Goal: Use online tool/utility: Use online tool/utility

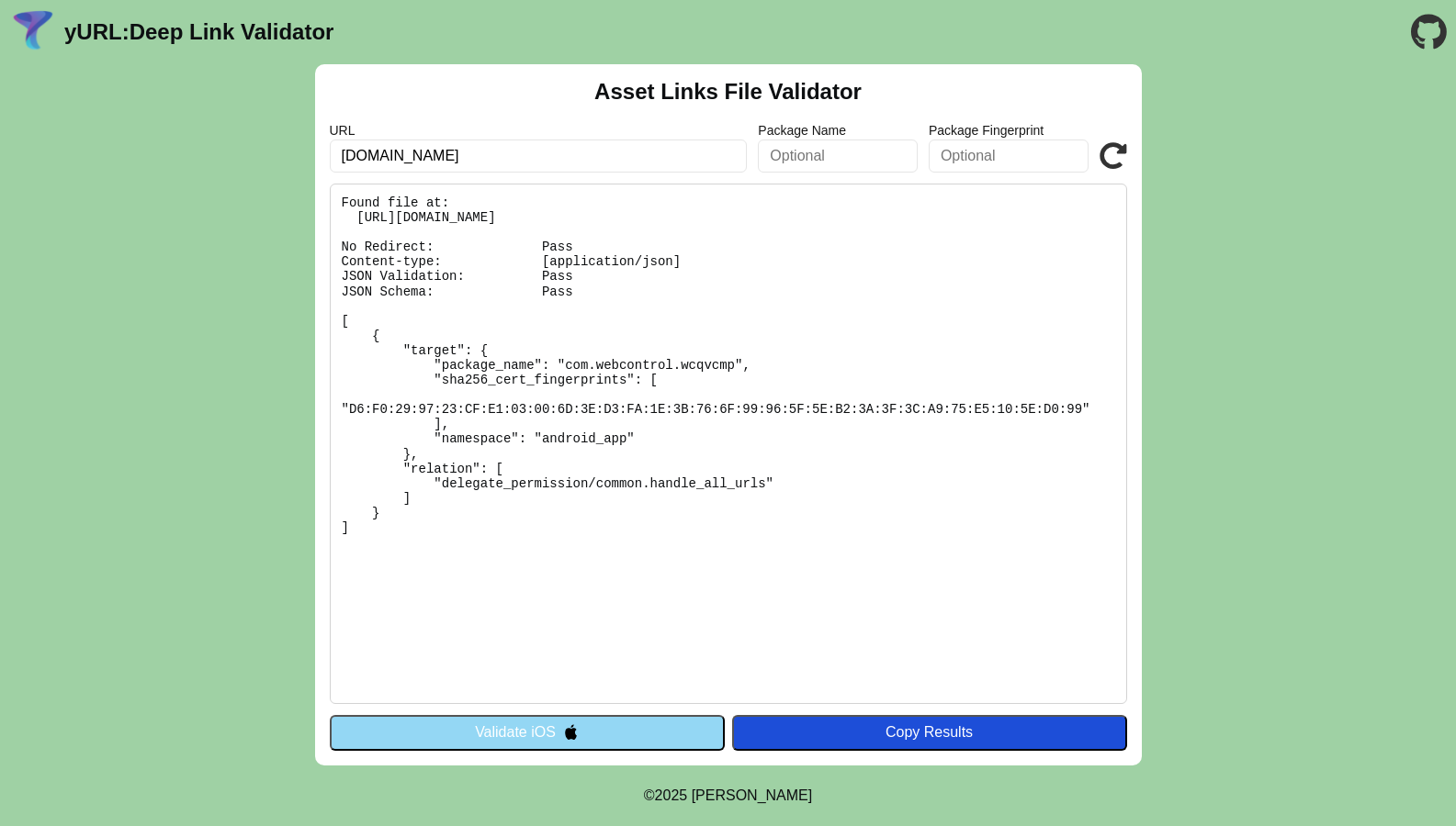
click at [551, 542] on pre "Found file at: https://m1.webcontrolcorp.com/.well-known/assetlinks.json No Red…" at bounding box center [728, 444] width 797 height 520
click at [479, 542] on pre "Found file at: https://m1.webcontrolcorp.com/.well-known/assetlinks.json No Red…" at bounding box center [728, 444] width 797 height 520
click at [471, 539] on pre "Found file at: https://m1.webcontrolcorp.com/.well-known/assetlinks.json No Red…" at bounding box center [728, 444] width 797 height 520
drag, startPoint x: 968, startPoint y: 560, endPoint x: 950, endPoint y: 559, distance: 18.0
click at [950, 559] on pre "Found file at: https://m1.webcontrolcorp.com/.well-known/assetlinks.json No Red…" at bounding box center [728, 444] width 797 height 520
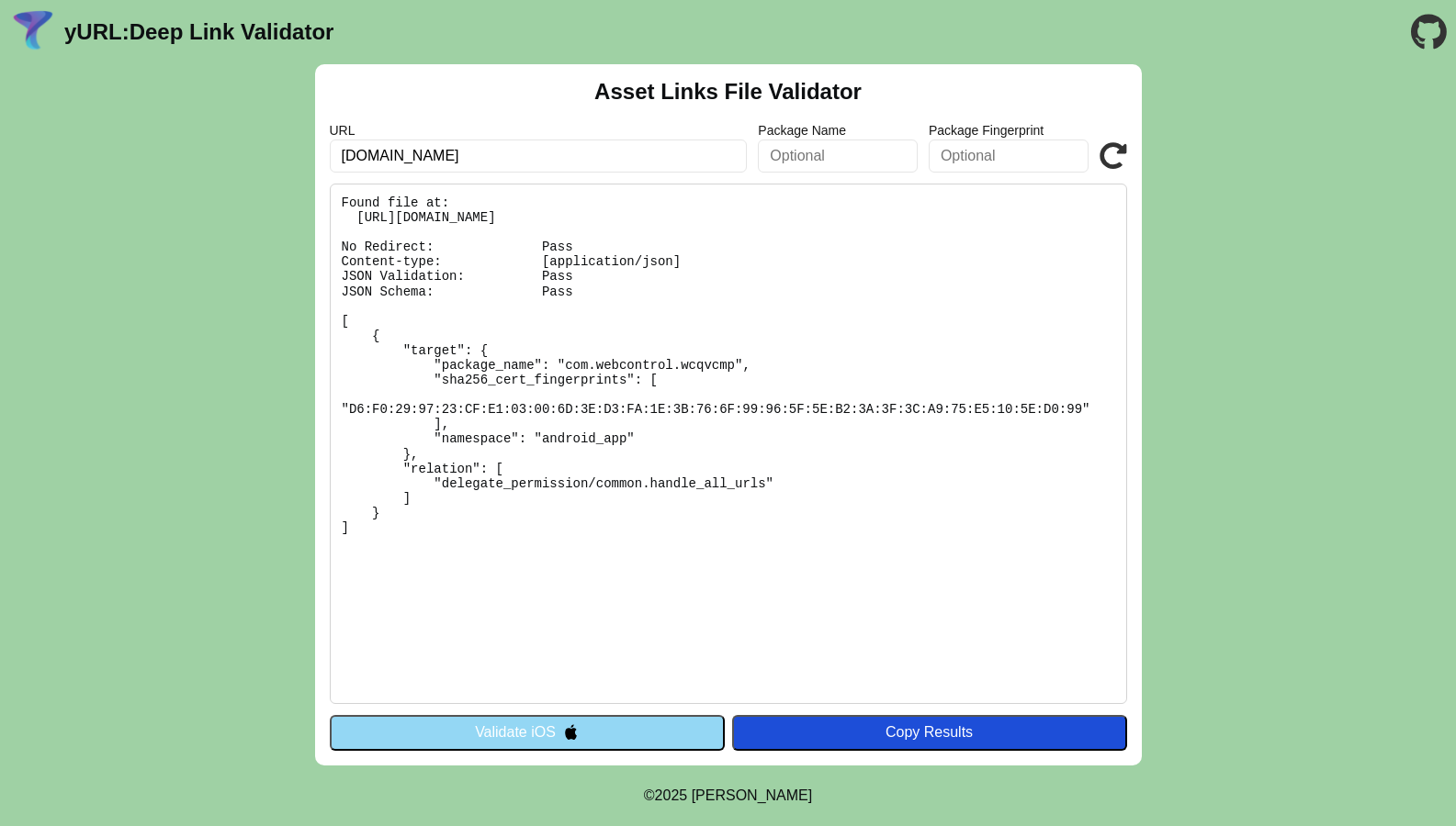
click at [552, 167] on input "m1.webcontrolcorp.com" at bounding box center [539, 156] width 418 height 33
paste input "webcontrol.webcontrol.cl"
type input "webcontrol.webcontrol.cl"
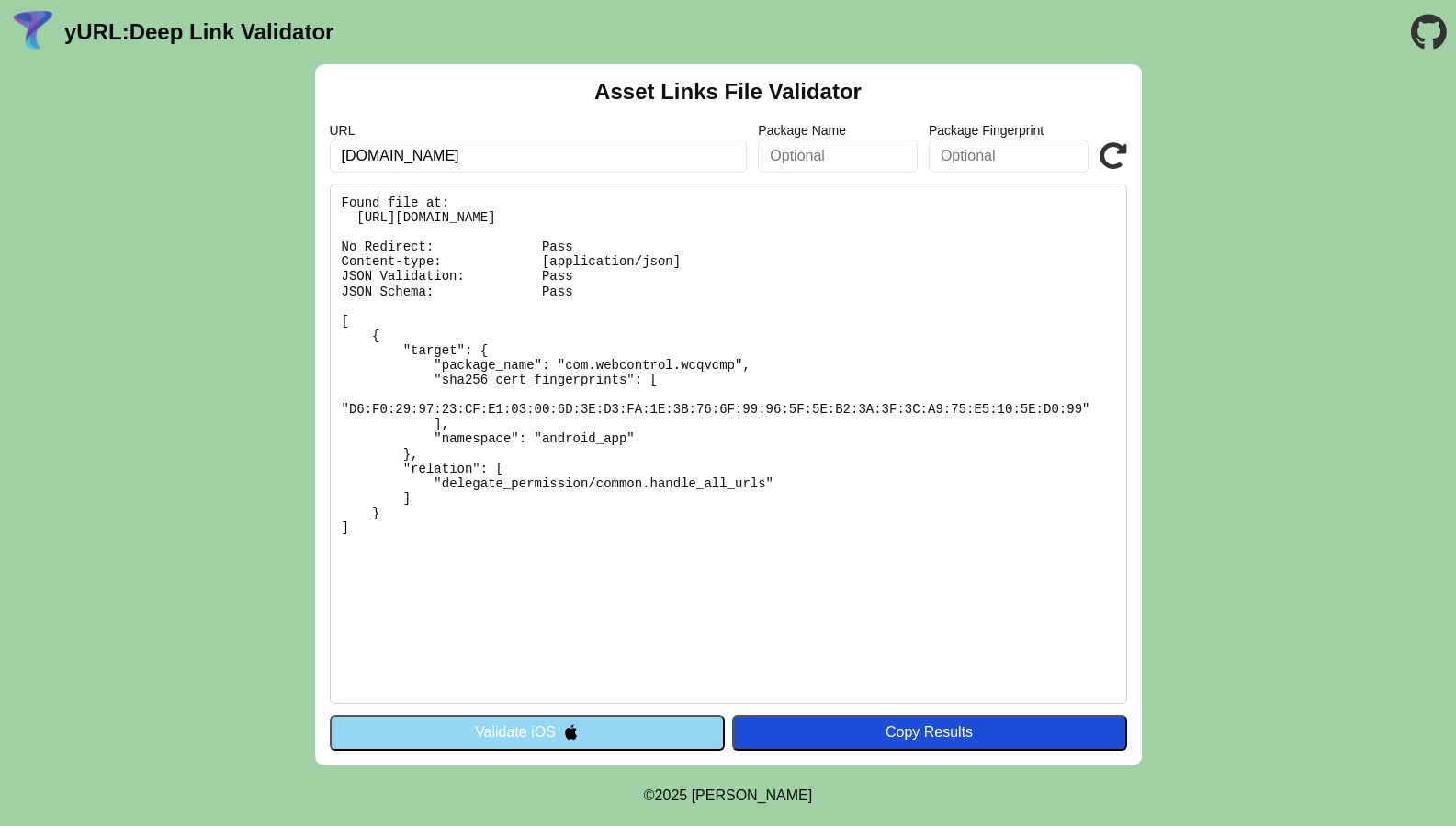
click at [1118, 155] on icon at bounding box center [1113, 155] width 27 height 27
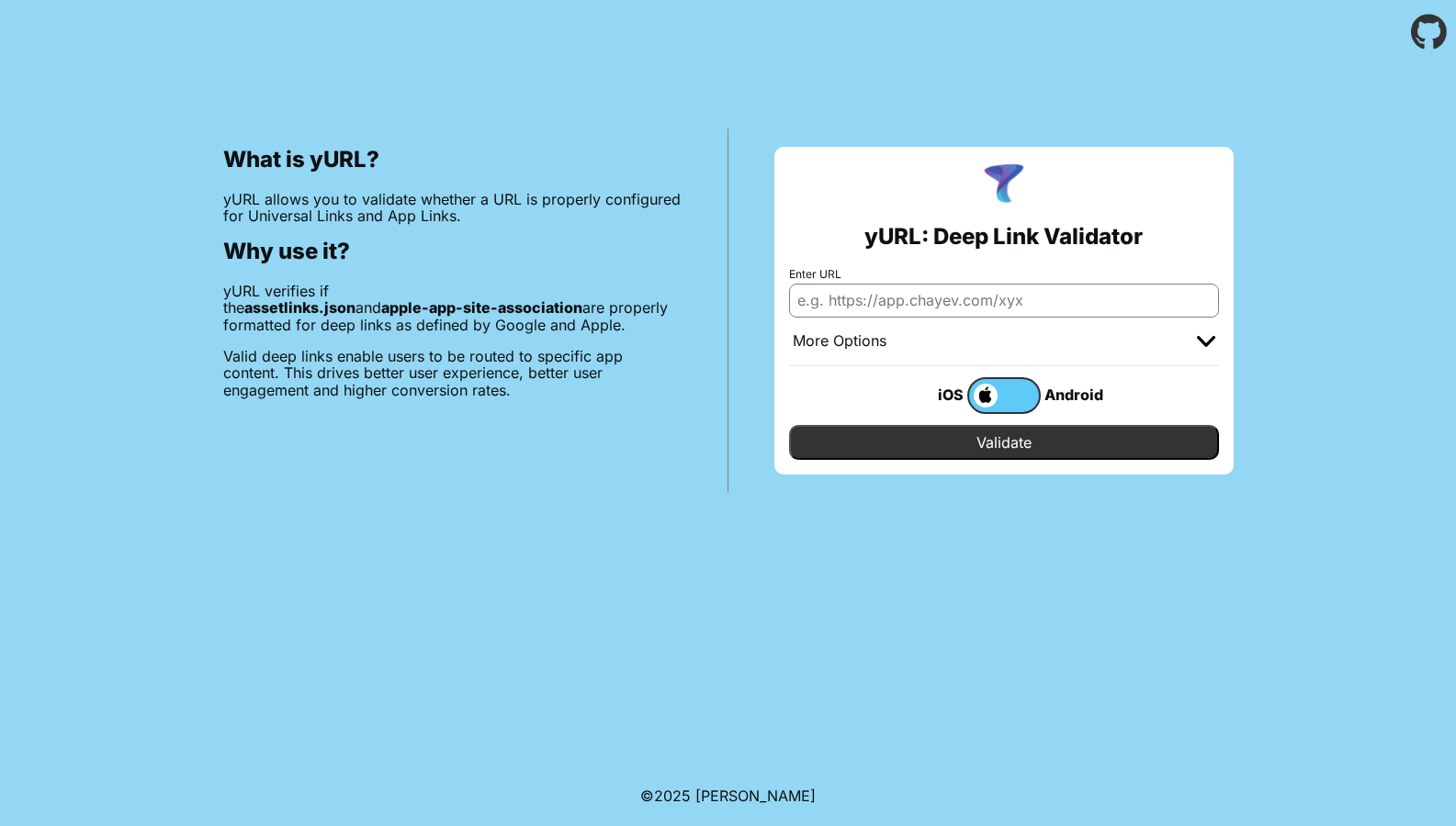
click at [968, 286] on input "Enter URL" at bounding box center [1004, 300] width 430 height 33
click at [909, 305] on input "golem.ser" at bounding box center [1004, 300] width 430 height 33
paste input "v00.net"
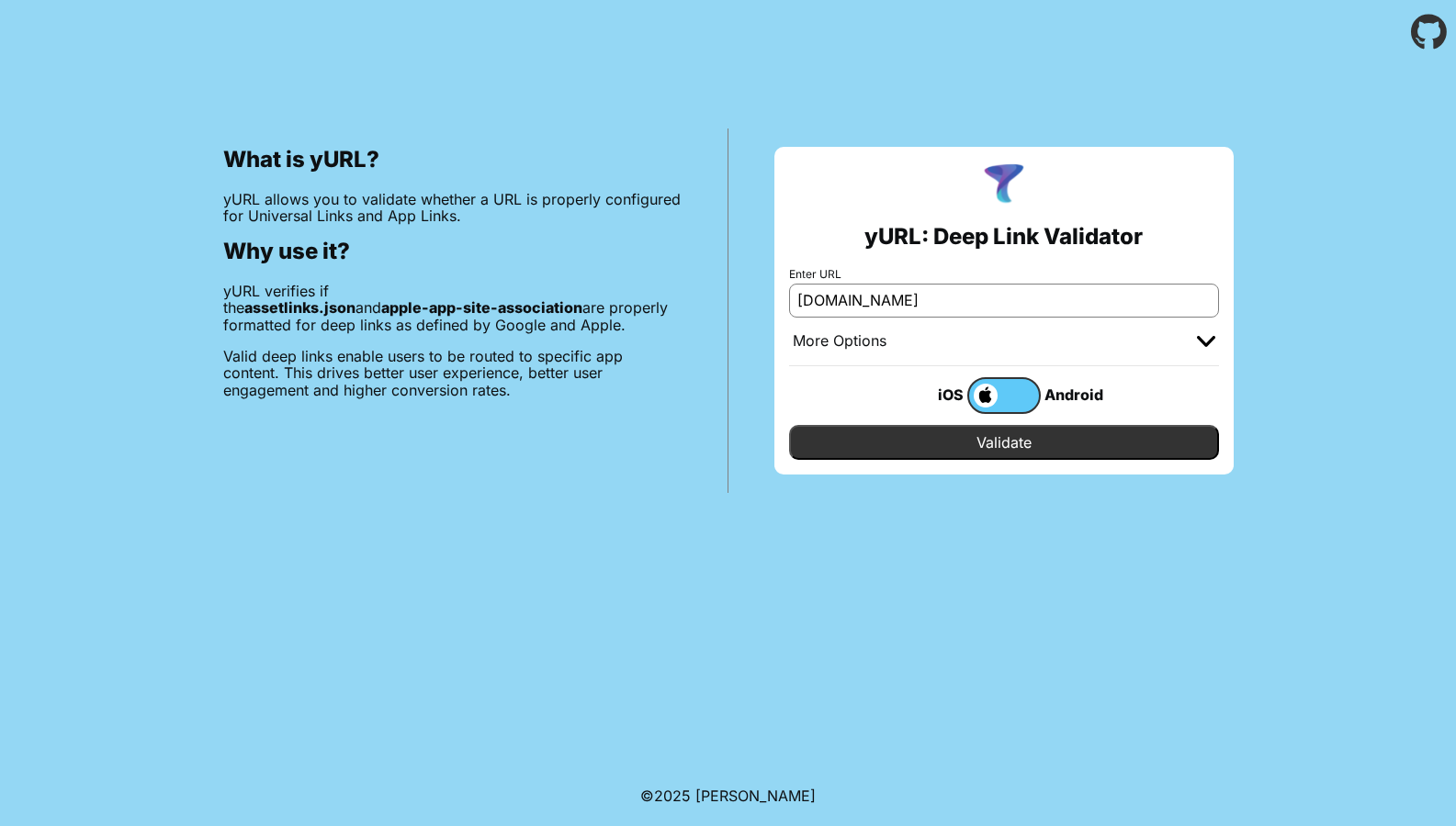
type input "[DOMAIN_NAME]"
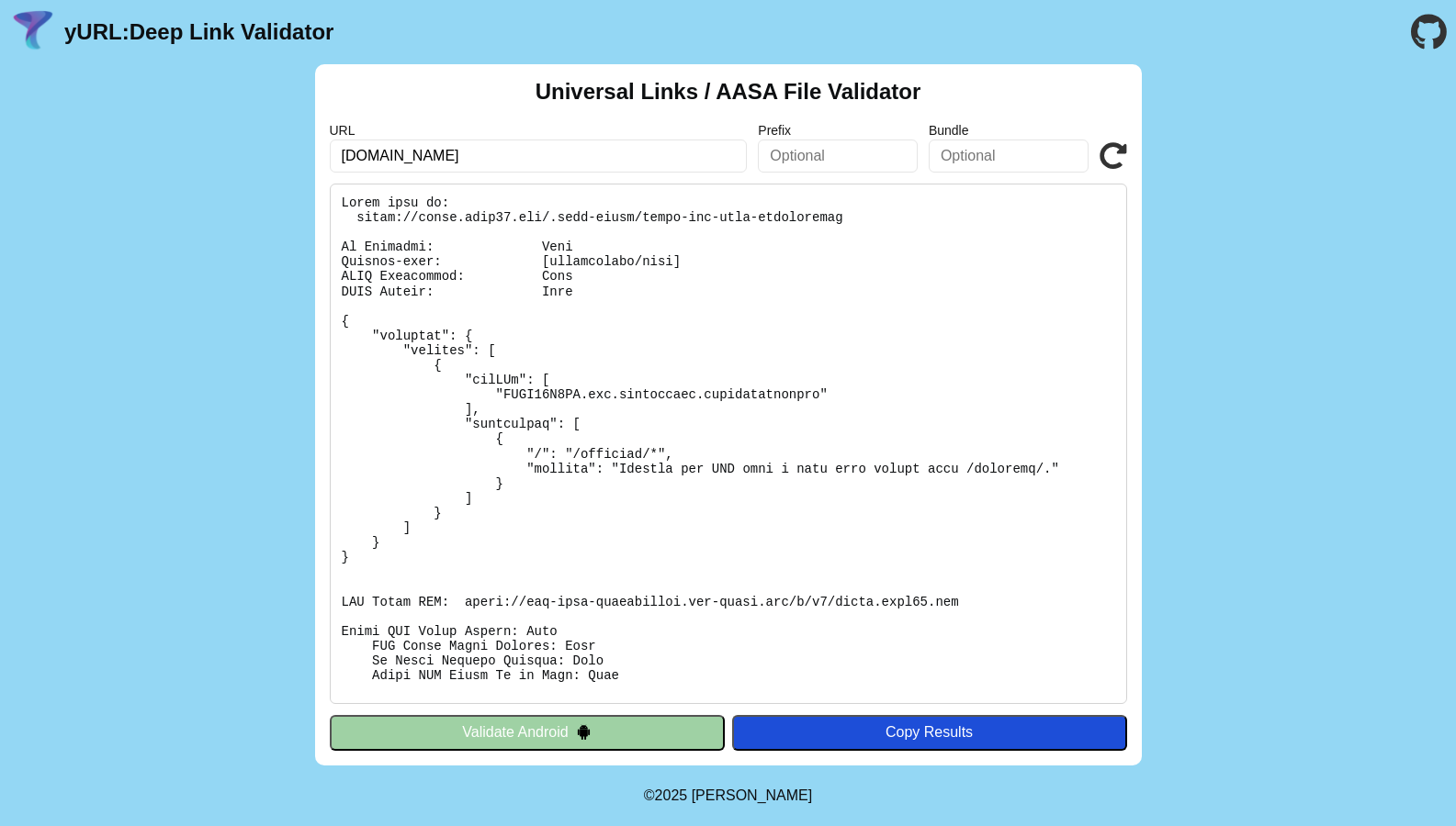
click at [580, 713] on div "Universal Links / AASA File Validator URL [DOMAIN_NAME] Prefix Bundle Validate …" at bounding box center [728, 414] width 826 height 701
click at [575, 724] on button "Validate Android" at bounding box center [526, 732] width 395 height 35
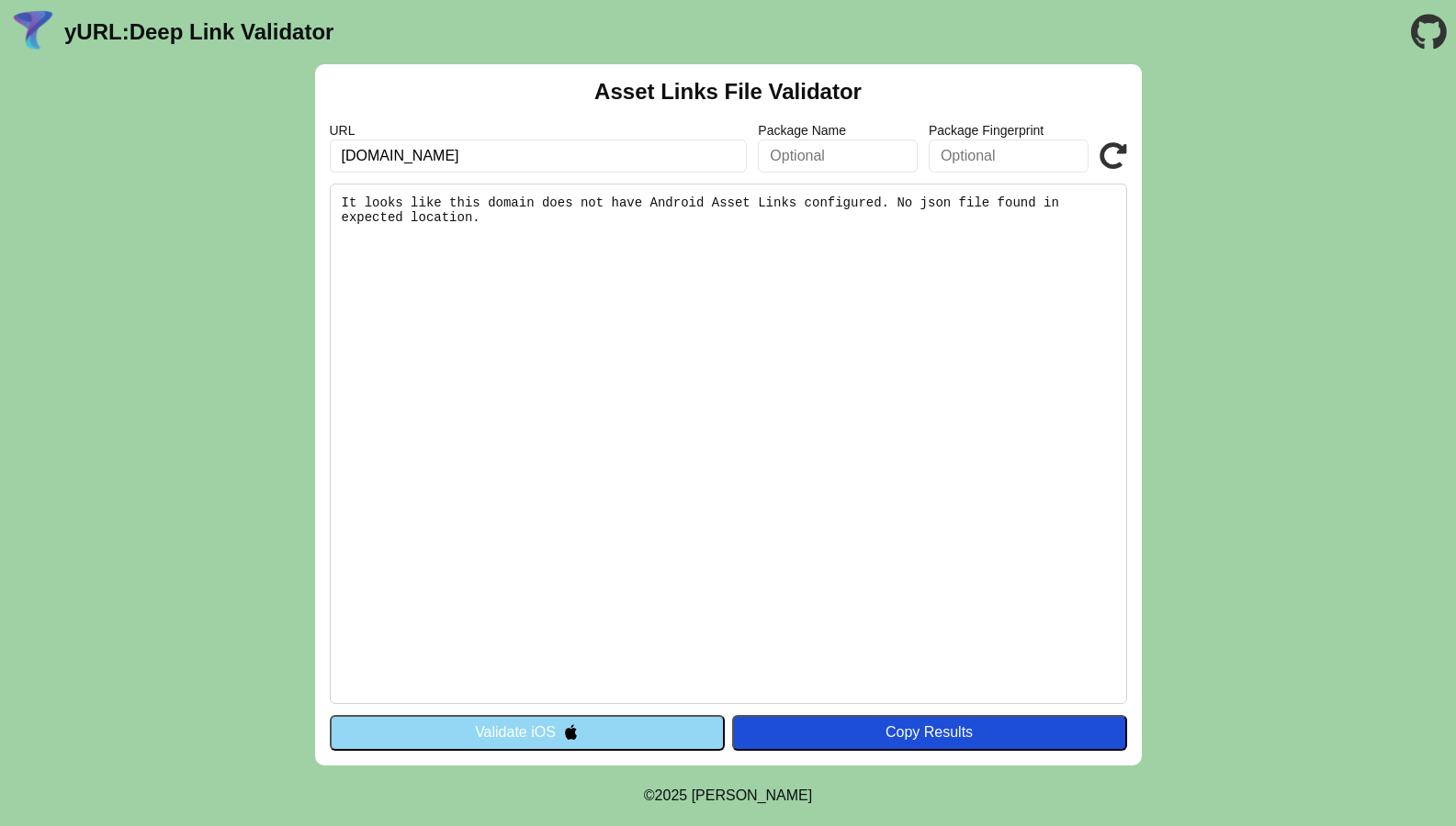
click at [933, 388] on pre "It looks like this domain does not have Android Asset Links configured. No json…" at bounding box center [728, 444] width 797 height 520
click at [554, 146] on input "[DOMAIN_NAME]" at bounding box center [539, 156] width 418 height 33
click at [644, 734] on button "Validate iOS" at bounding box center [526, 732] width 395 height 35
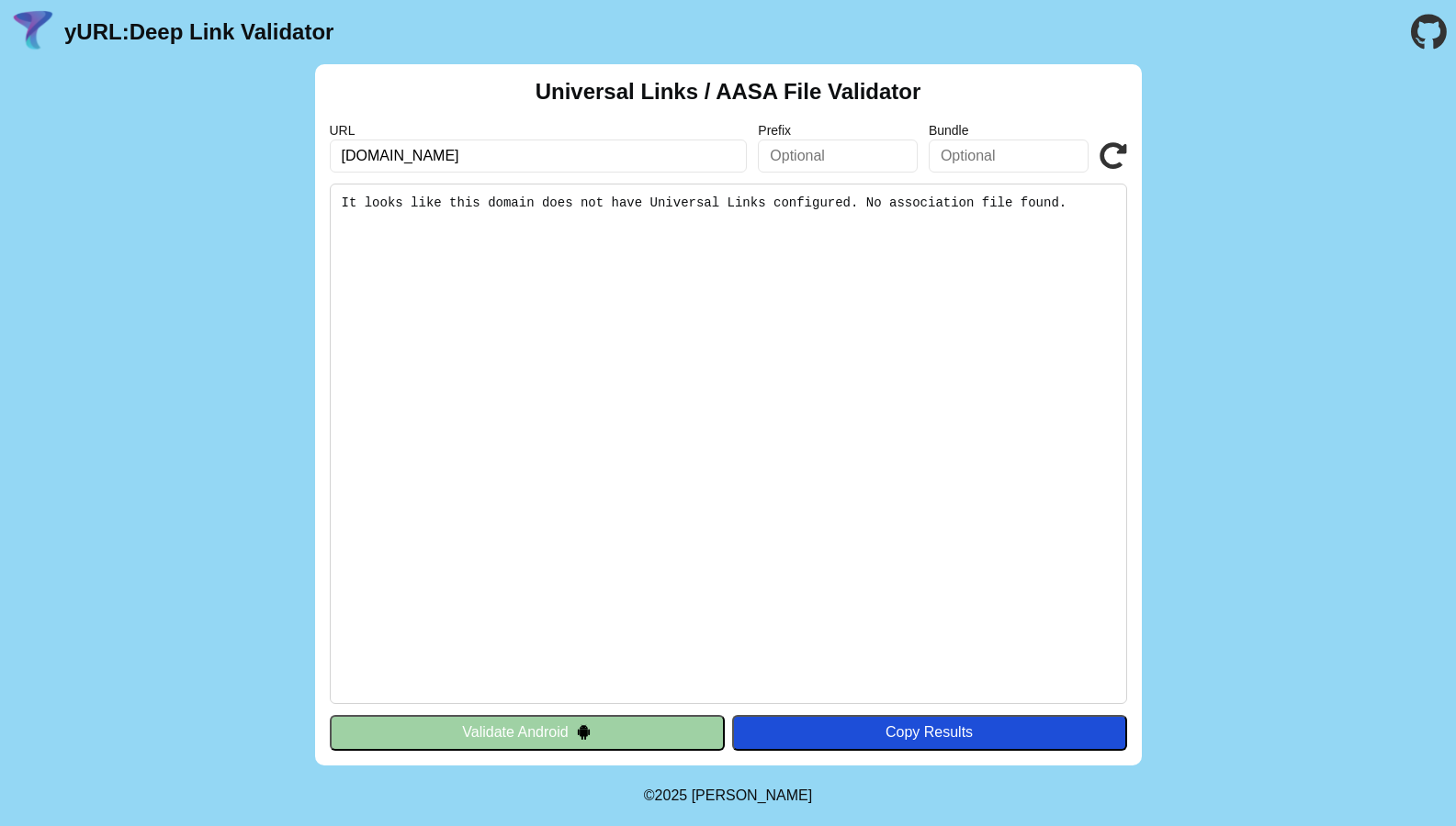
click at [635, 746] on button "Validate Android" at bounding box center [526, 732] width 395 height 35
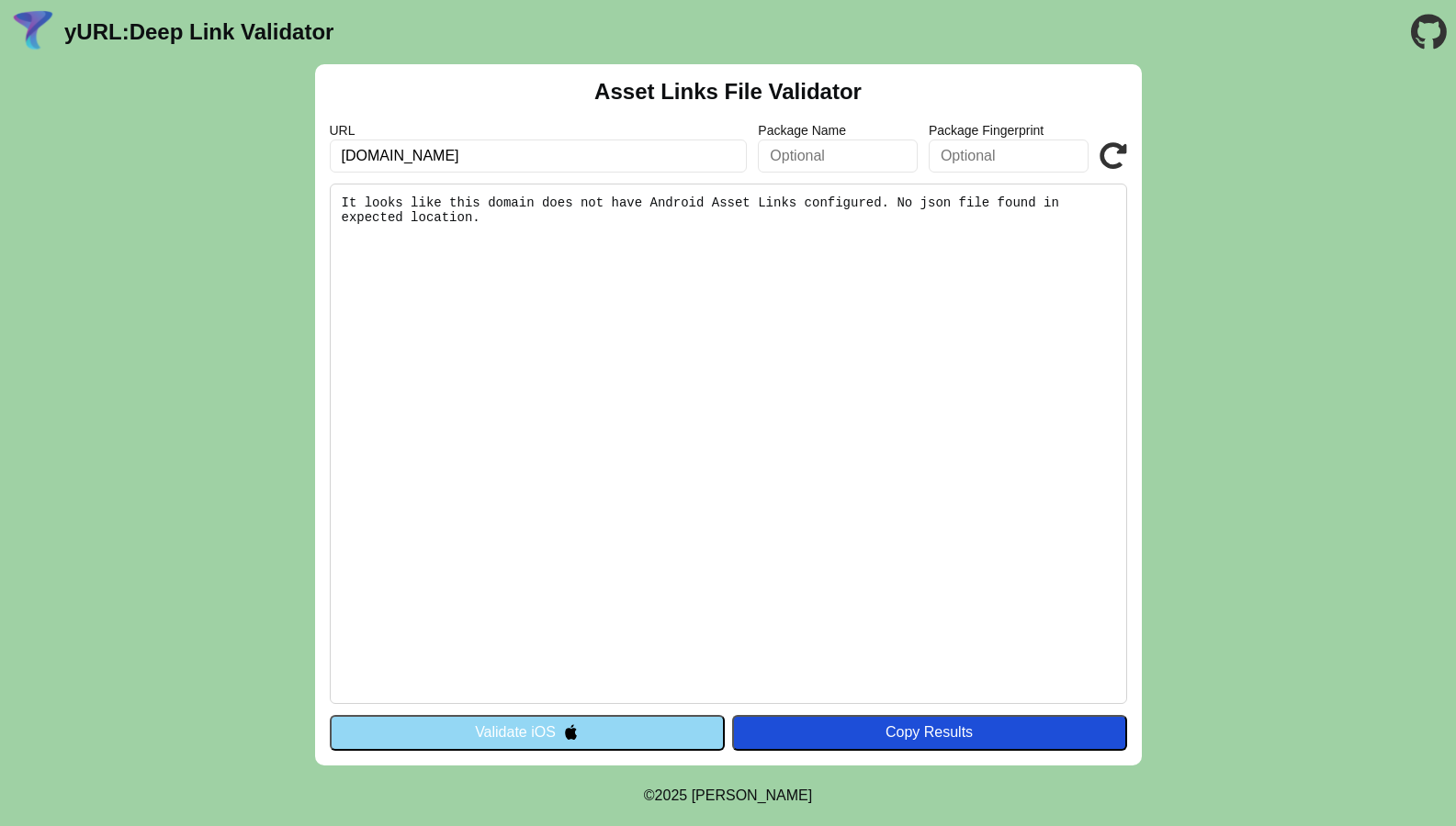
click at [683, 569] on pre "It looks like this domain does not have Android Asset Links configured. No json…" at bounding box center [728, 444] width 797 height 520
